Goal: Transaction & Acquisition: Purchase product/service

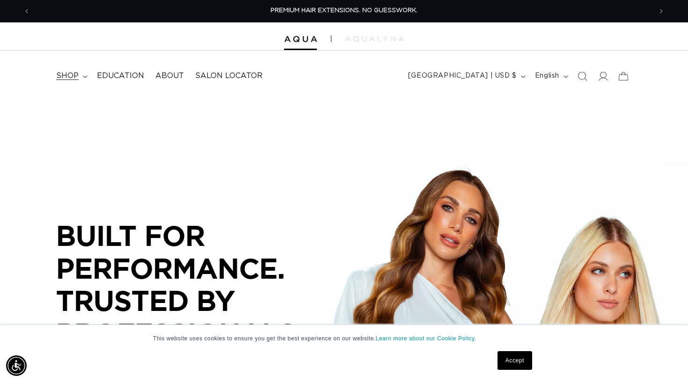
click at [80, 71] on summary "shop" at bounding box center [71, 75] width 41 height 21
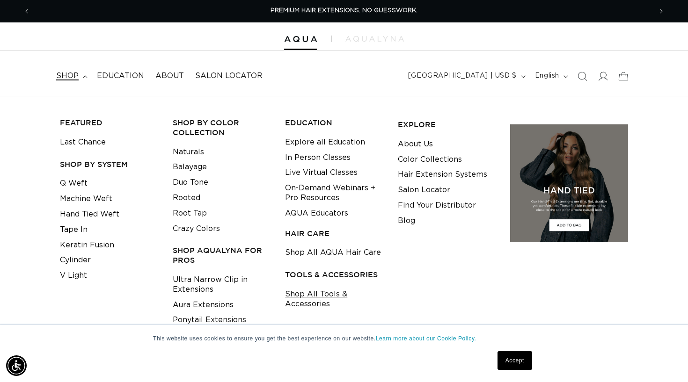
click at [301, 304] on link "Shop All Tools & Accessories" at bounding box center [334, 299] width 98 height 25
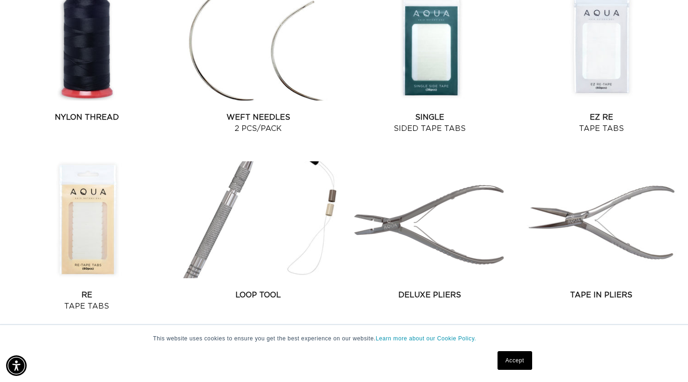
scroll to position [749, 1]
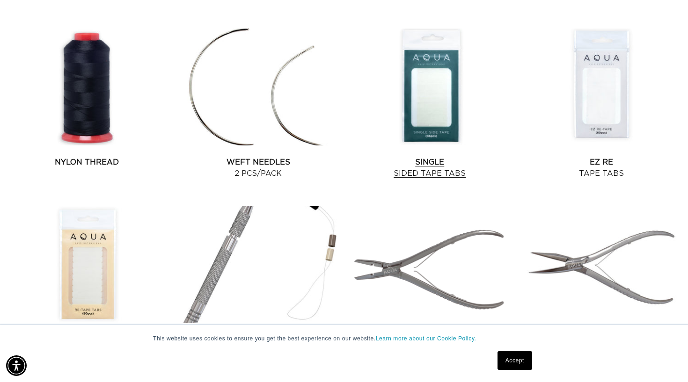
click at [446, 157] on link "Single Sided Tape Tabs" at bounding box center [430, 168] width 164 height 22
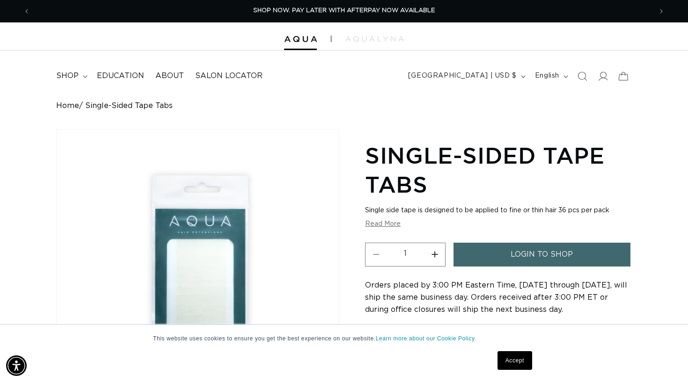
scroll to position [0, 0]
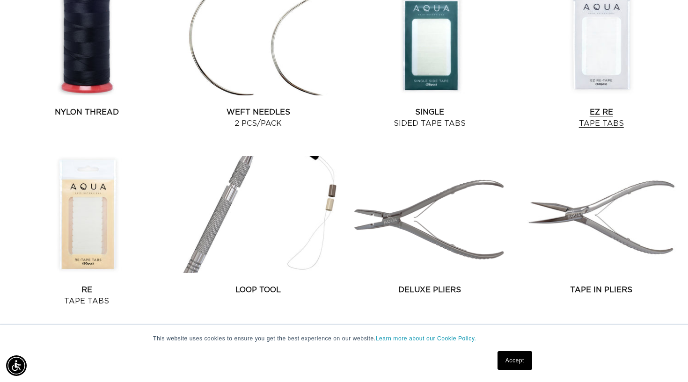
scroll to position [804, 0]
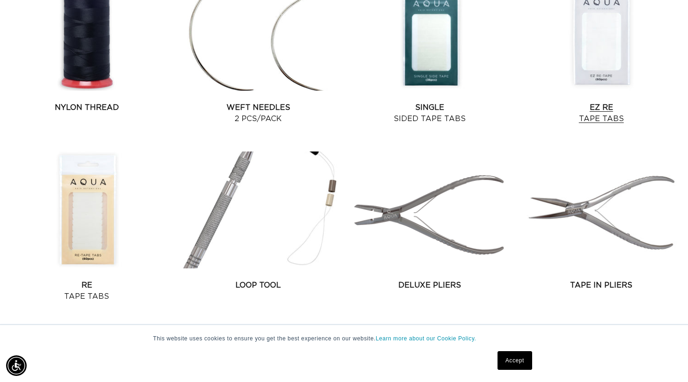
click at [595, 102] on link "EZ Re Tape Tabs" at bounding box center [601, 113] width 164 height 22
click at [86, 280] on link "Re Tape Tabs" at bounding box center [87, 291] width 164 height 22
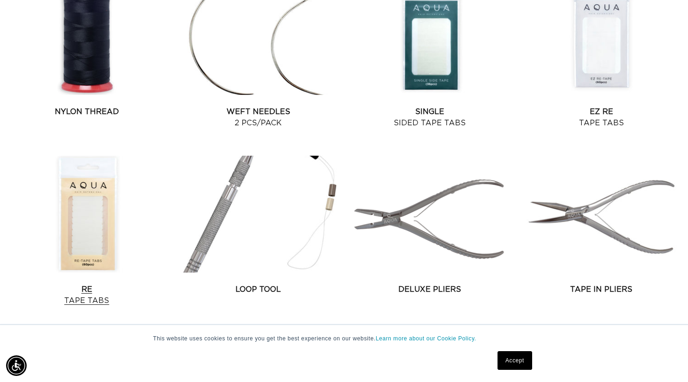
click at [84, 284] on link "Re Tape Tabs" at bounding box center [87, 295] width 164 height 22
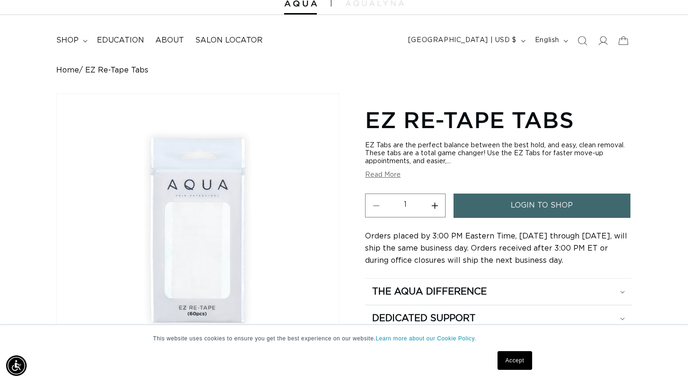
scroll to position [0, 1242]
click at [380, 178] on button "Read More" at bounding box center [383, 175] width 36 height 8
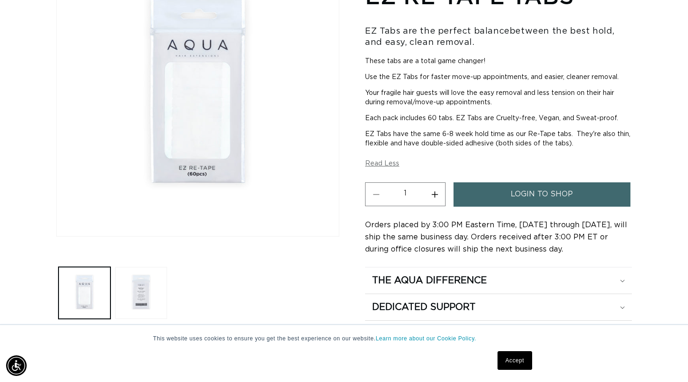
scroll to position [294, 0]
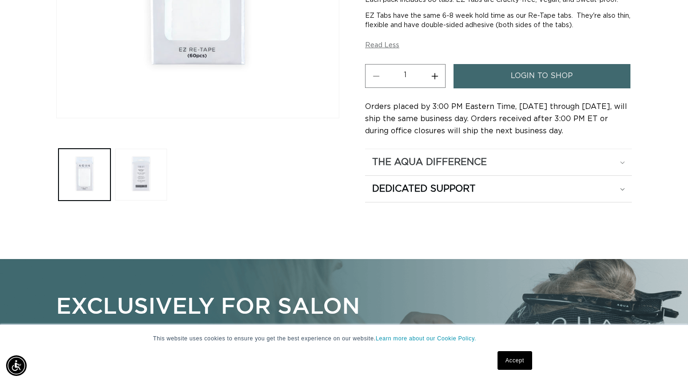
click at [425, 163] on h2 "The Aqua Difference" at bounding box center [429, 163] width 115 height 12
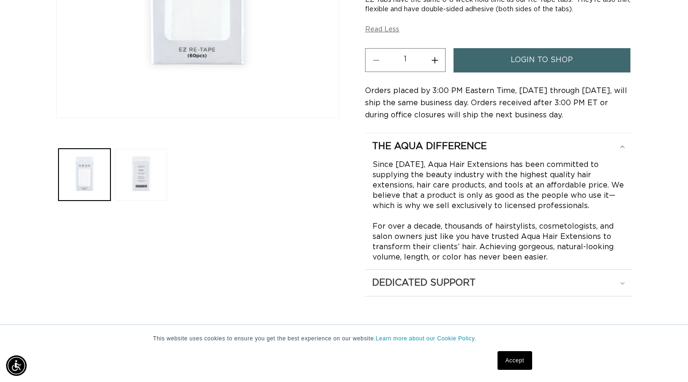
click at [408, 280] on h2 "Dedicated Support" at bounding box center [423, 283] width 103 height 12
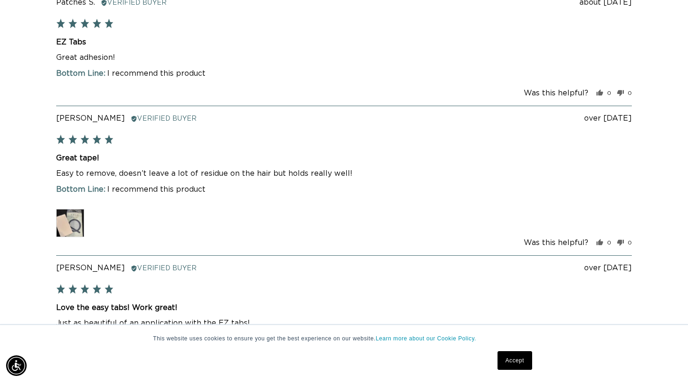
scroll to position [0, 0]
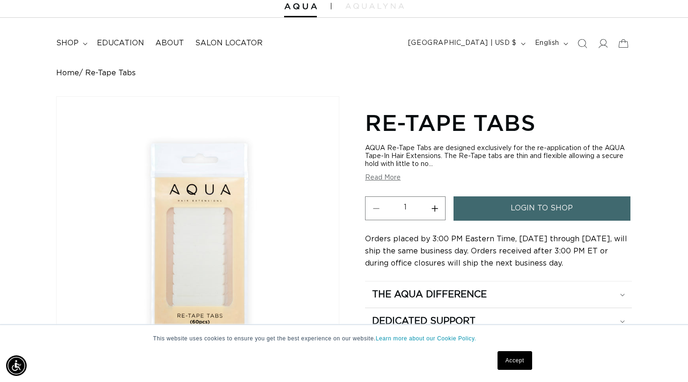
scroll to position [0, 621]
click at [381, 178] on button "Read More" at bounding box center [383, 178] width 36 height 8
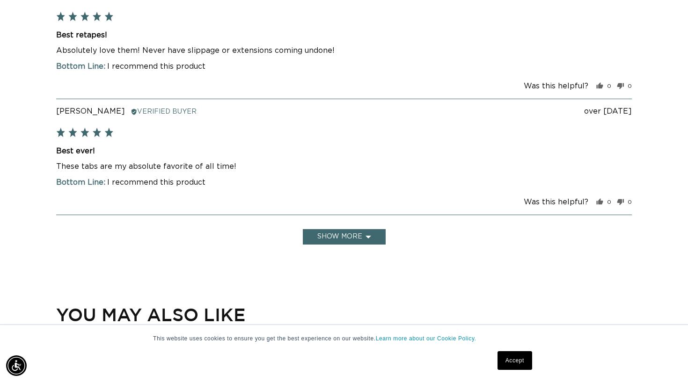
scroll to position [0, 0]
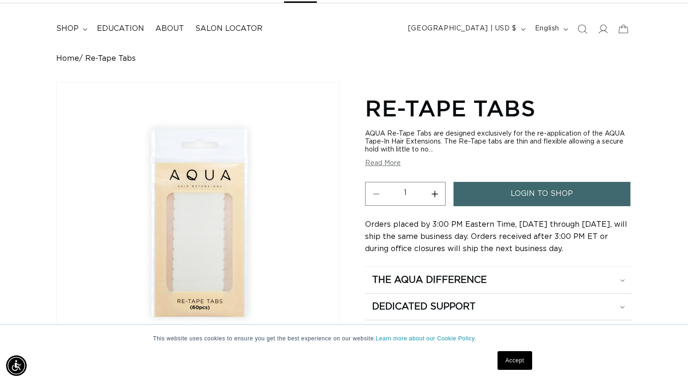
scroll to position [58, 0]
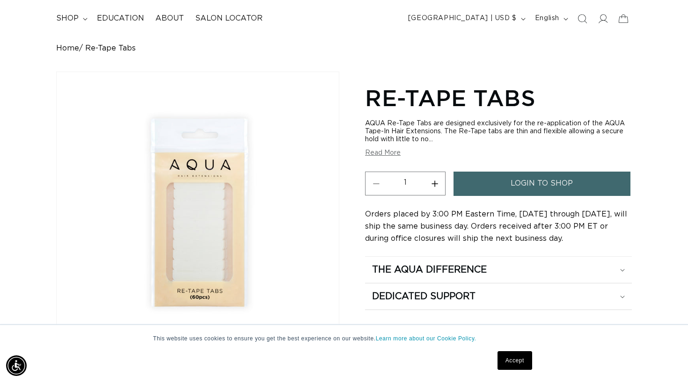
click at [519, 179] on span "login to shop" at bounding box center [541, 184] width 62 height 24
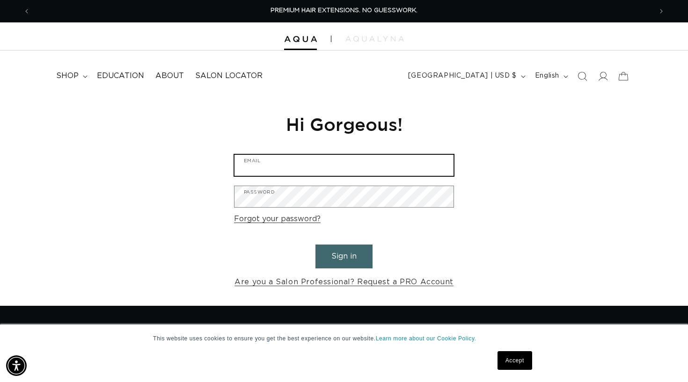
type input "[EMAIL_ADDRESS][DOMAIN_NAME]"
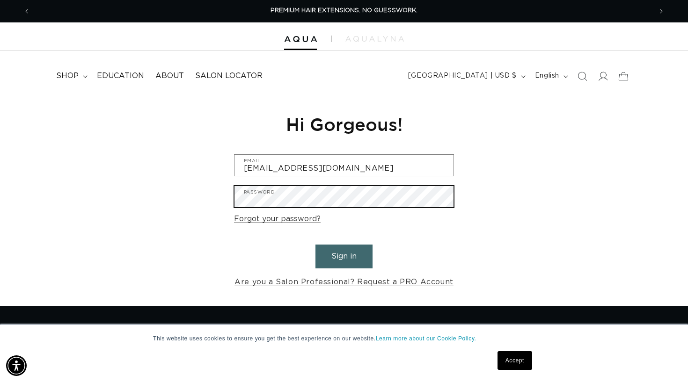
click at [344, 255] on button "Sign in" at bounding box center [343, 257] width 57 height 24
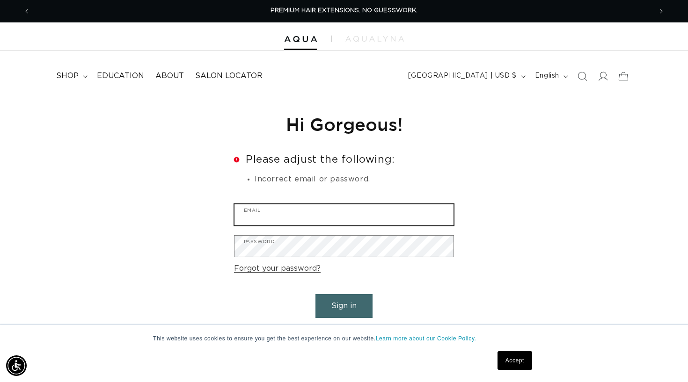
type input "[EMAIL_ADDRESS][DOMAIN_NAME]"
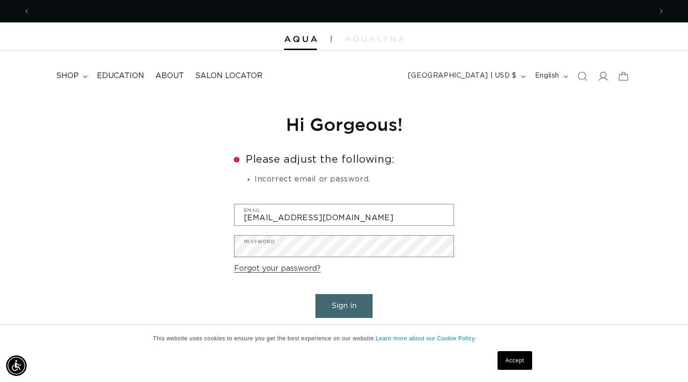
click at [351, 304] on button "Sign in" at bounding box center [343, 306] width 57 height 24
